Goal: Transaction & Acquisition: Purchase product/service

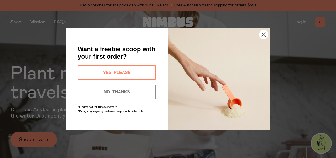
click at [136, 68] on button "YES, PLEASE" at bounding box center [117, 72] width 78 height 14
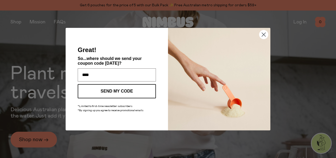
type input "**********"
click at [125, 91] on button "SEND MY CODE" at bounding box center [117, 91] width 78 height 14
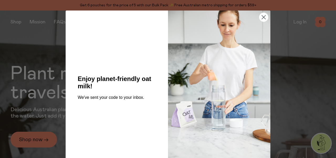
click at [38, 141] on div "Close dialog Enjoy planet-friendly oat milk! We've sent your code to your inbox…" at bounding box center [168, 79] width 336 height 158
click at [260, 16] on circle "Close dialog" at bounding box center [263, 17] width 9 height 9
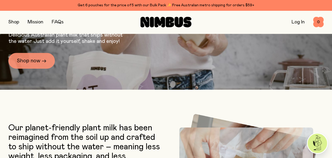
scroll to position [52, 0]
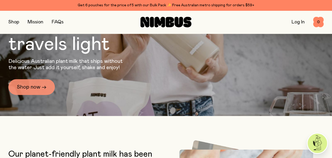
click at [36, 84] on link "Shop now →" at bounding box center [31, 87] width 46 height 16
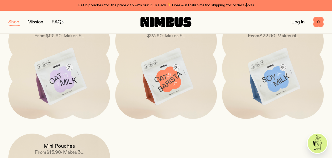
scroll to position [79, 0]
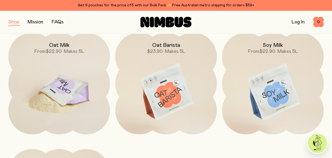
click at [70, 85] on img at bounding box center [58, 92] width 101 height 119
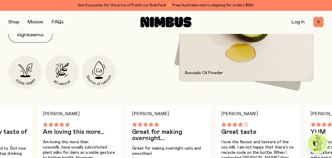
scroll to position [262, 0]
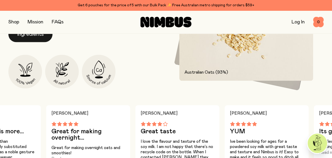
click at [35, 42] on button "Ingredients" at bounding box center [30, 34] width 44 height 16
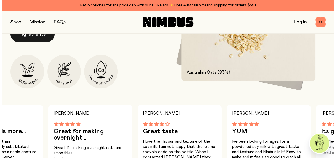
scroll to position [0, 0]
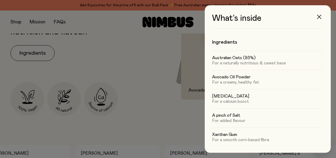
click at [321, 14] on button "button" at bounding box center [318, 16] width 13 height 13
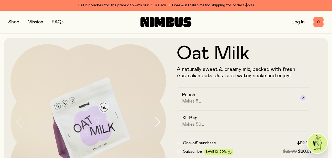
click at [153, 122] on icon "button" at bounding box center [156, 121] width 7 height 11
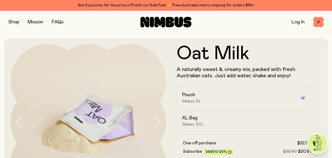
click at [153, 122] on icon "button" at bounding box center [156, 121] width 7 height 11
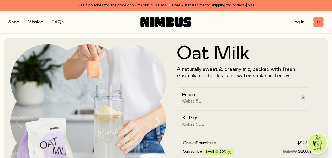
click at [153, 122] on icon "button" at bounding box center [156, 121] width 7 height 11
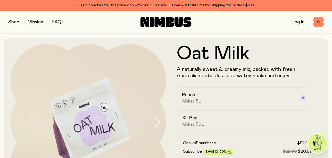
click at [153, 122] on icon "button" at bounding box center [156, 121] width 7 height 11
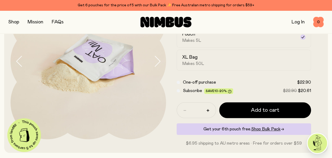
scroll to position [52, 0]
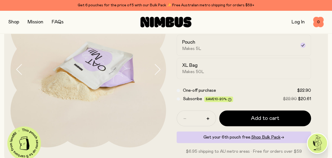
click at [155, 74] on icon "button" at bounding box center [157, 69] width 5 height 10
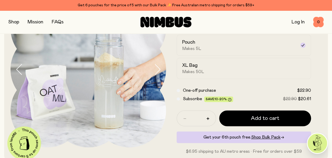
click at [155, 74] on icon "button" at bounding box center [157, 69] width 5 height 10
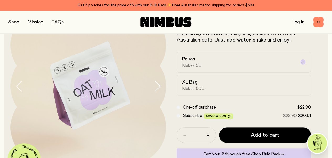
scroll to position [26, 0]
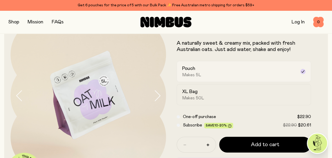
click at [300, 73] on icon at bounding box center [302, 71] width 4 height 4
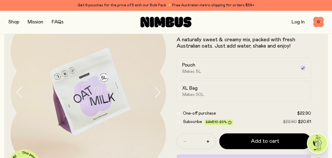
scroll to position [0, 0]
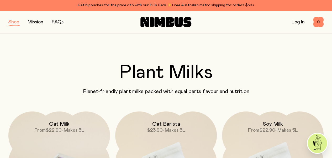
scroll to position [79, 0]
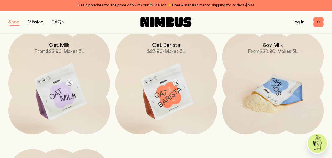
click at [260, 95] on img at bounding box center [272, 92] width 101 height 119
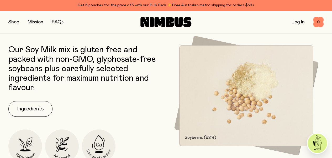
scroll to position [288, 0]
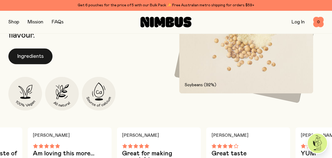
click at [27, 64] on button "Ingredients" at bounding box center [30, 56] width 44 height 16
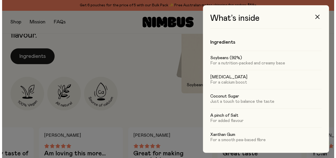
scroll to position [0, 0]
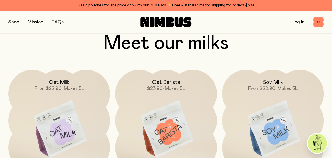
scroll to position [367, 0]
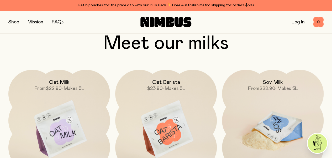
click at [282, 125] on img at bounding box center [272, 128] width 101 height 119
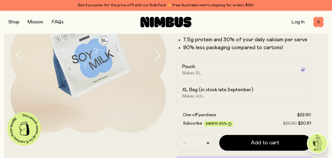
scroll to position [79, 0]
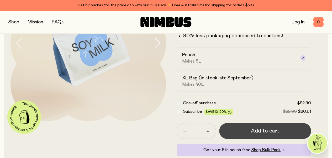
click at [286, 138] on button "Add to cart" at bounding box center [265, 131] width 92 height 16
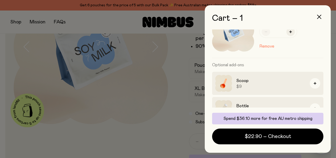
scroll to position [52, 0]
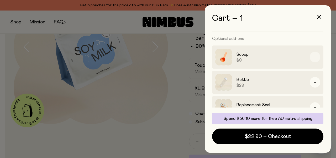
click at [313, 56] on icon "button" at bounding box center [314, 57] width 3 height 3
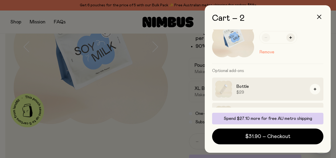
scroll to position [72, 0]
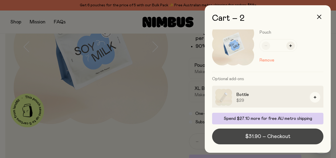
click at [263, 138] on span "$31.90 – Checkout" at bounding box center [267, 135] width 45 height 7
